Goal: Information Seeking & Learning: Find specific fact

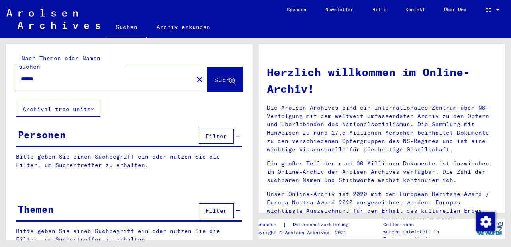
click at [214, 76] on span "Suche" at bounding box center [224, 80] width 20 height 8
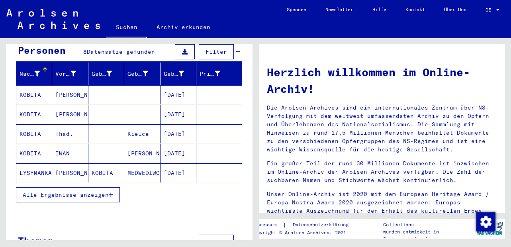
scroll to position [96, 0]
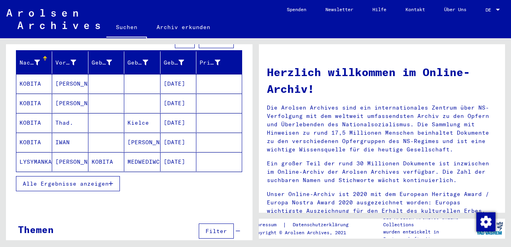
click at [34, 75] on mat-cell "KOBITA" at bounding box center [34, 83] width 36 height 19
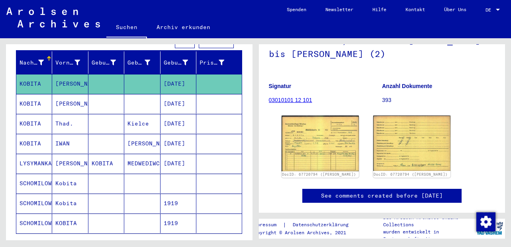
scroll to position [90, 0]
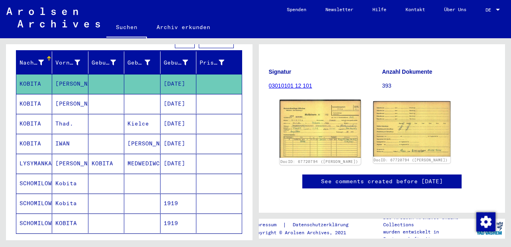
click at [307, 127] on img at bounding box center [320, 129] width 81 height 58
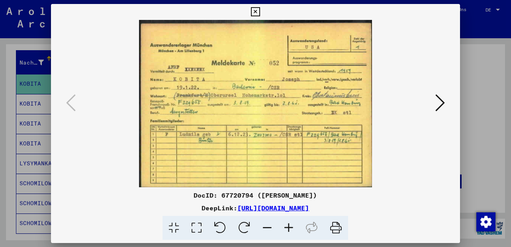
scroll to position [0, 0]
click at [255, 14] on icon at bounding box center [255, 12] width 9 height 10
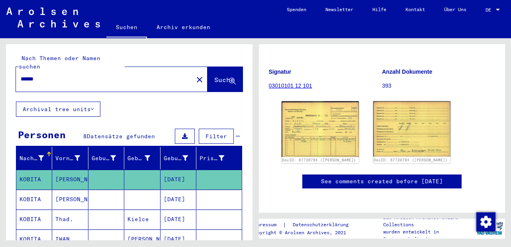
click at [73, 75] on input "******" at bounding box center [105, 79] width 168 height 8
type input "*"
click at [214, 76] on span "Suche" at bounding box center [224, 80] width 20 height 8
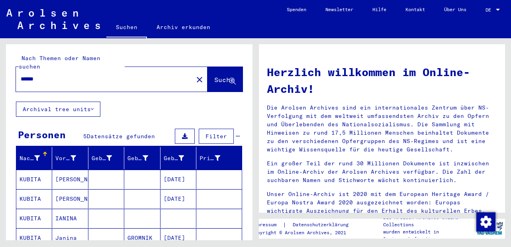
scroll to position [48, 0]
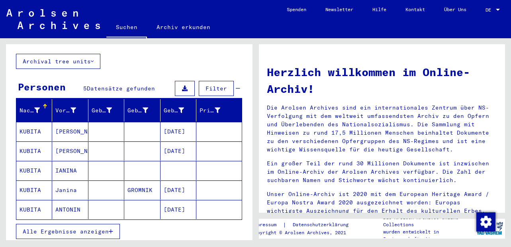
click at [88, 228] on span "Alle Ergebnisse anzeigen" at bounding box center [66, 231] width 86 height 7
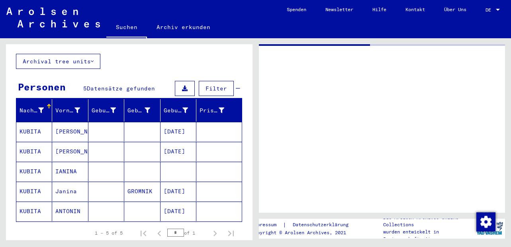
type input "******"
